Goal: Task Accomplishment & Management: Use online tool/utility

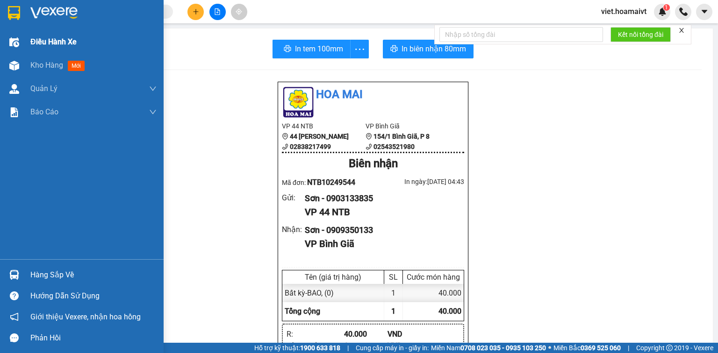
click at [56, 40] on span "Điều hành xe" at bounding box center [53, 42] width 46 height 12
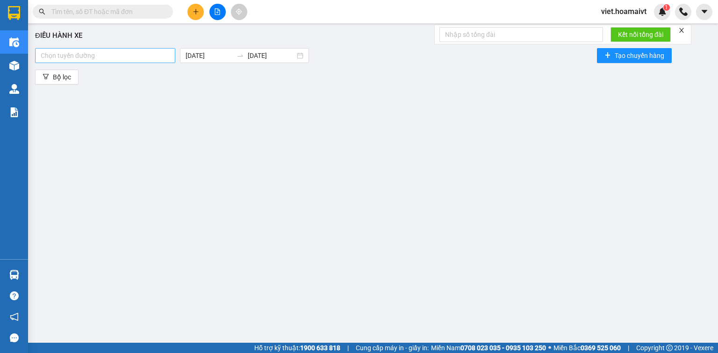
click at [123, 55] on div at bounding box center [104, 55] width 135 height 11
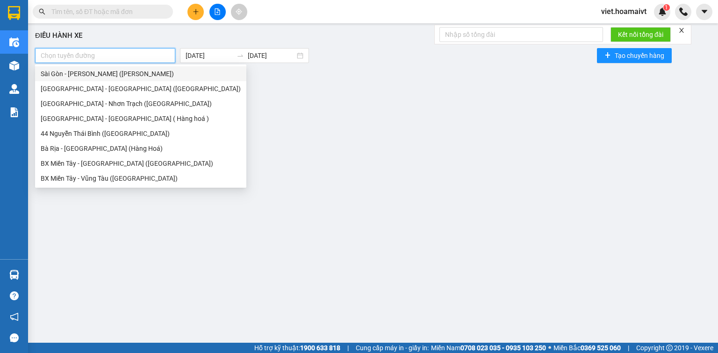
click at [141, 78] on div "Sài Gòn - [PERSON_NAME] ([PERSON_NAME])" at bounding box center [141, 74] width 200 height 10
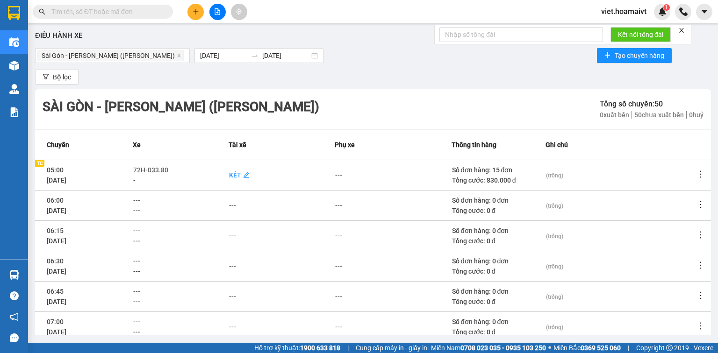
click at [239, 177] on div "KẾT" at bounding box center [235, 175] width 12 height 10
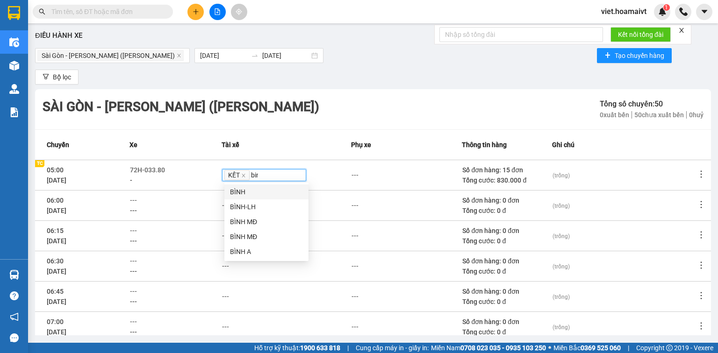
type input "binh"
click at [271, 195] on div "BÌNH" at bounding box center [266, 192] width 73 height 10
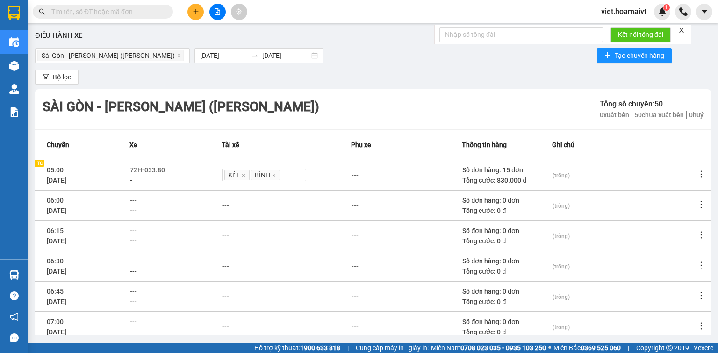
click at [288, 144] on div "Tài xế" at bounding box center [285, 145] width 129 height 10
